Goal: Transaction & Acquisition: Purchase product/service

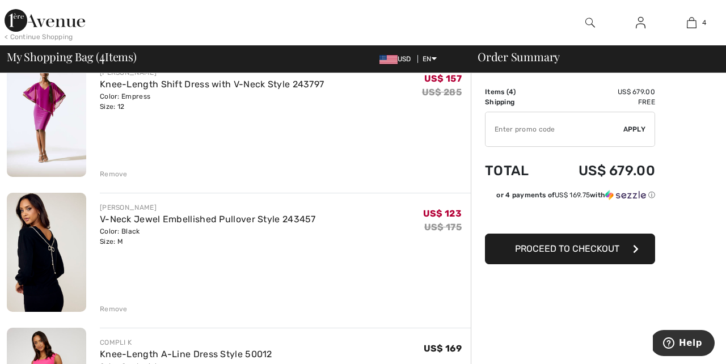
scroll to position [120, 0]
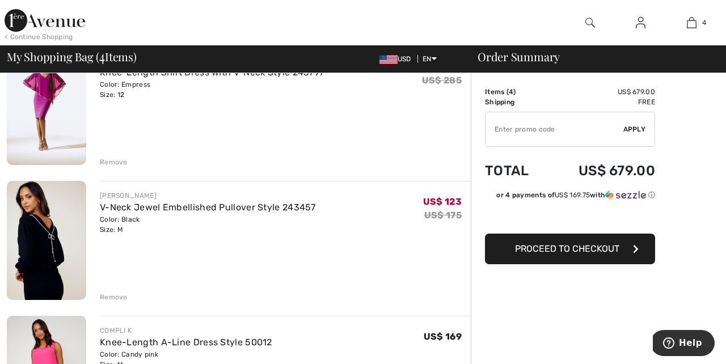
click at [50, 225] on img at bounding box center [46, 240] width 79 height 119
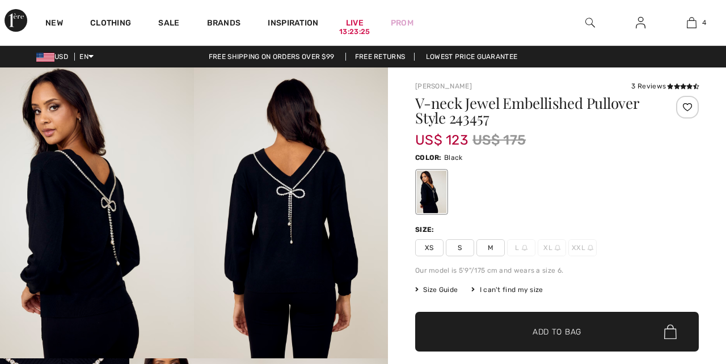
checkbox input "true"
click at [589, 23] on img at bounding box center [590, 23] width 10 height 14
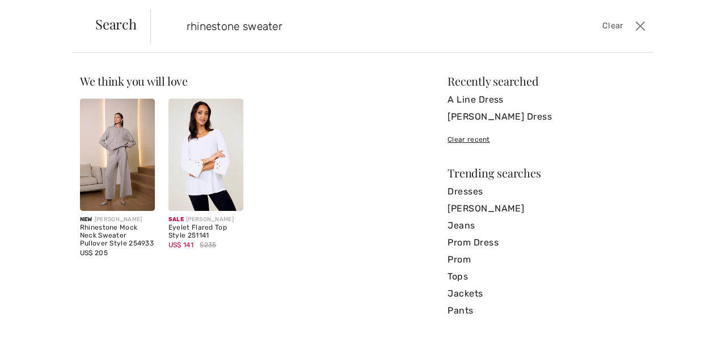
type input "rhinestone sweater"
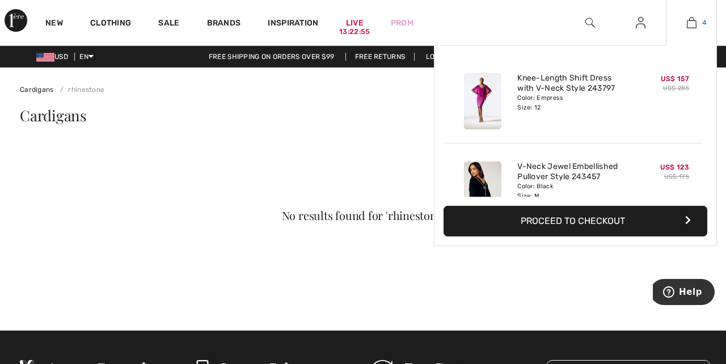
click at [693, 26] on img at bounding box center [692, 23] width 10 height 14
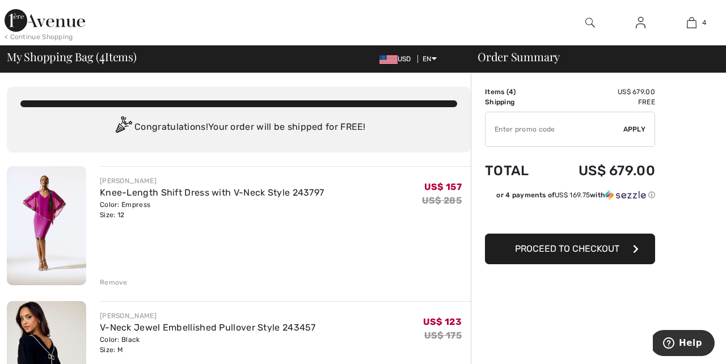
click at [588, 23] on img at bounding box center [590, 23] width 10 height 14
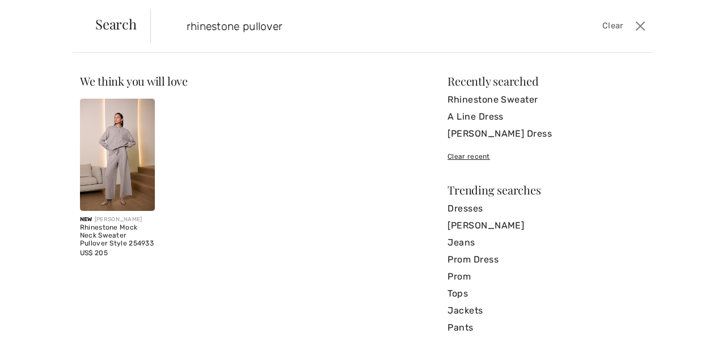
type input "rhinestone pullover"
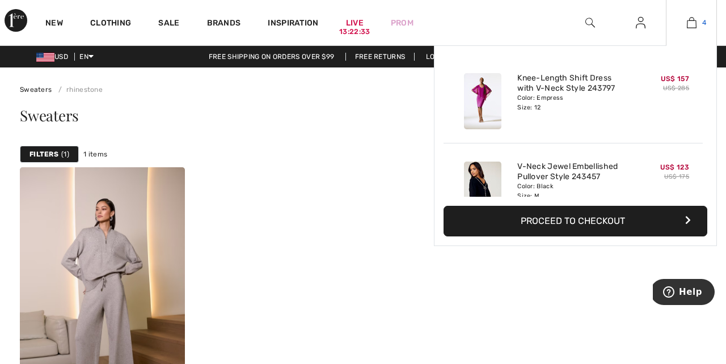
click at [691, 27] on img at bounding box center [692, 23] width 10 height 14
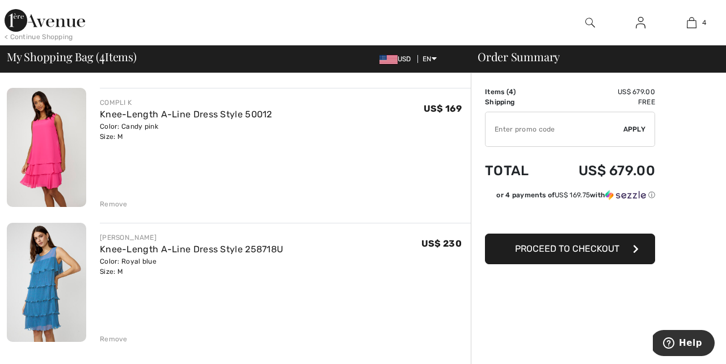
scroll to position [352, 0]
